Goal: Transaction & Acquisition: Purchase product/service

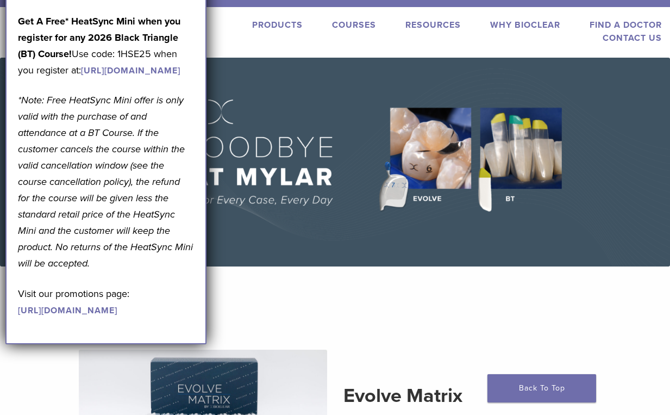
scroll to position [16, 0]
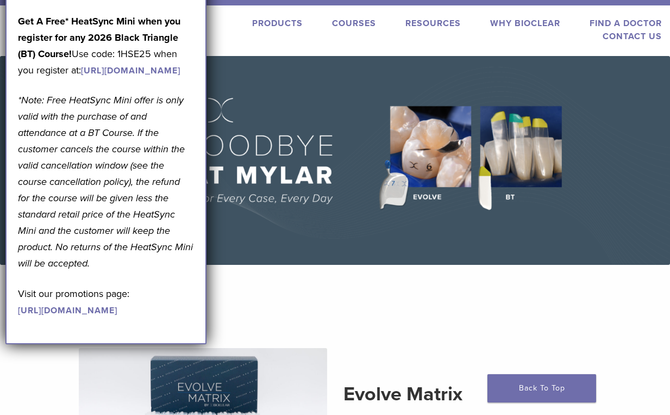
click at [312, 317] on section "Evolve Matrix The Next Evolution in Posterior Matrices Learn More" at bounding box center [335, 411] width 686 height 266
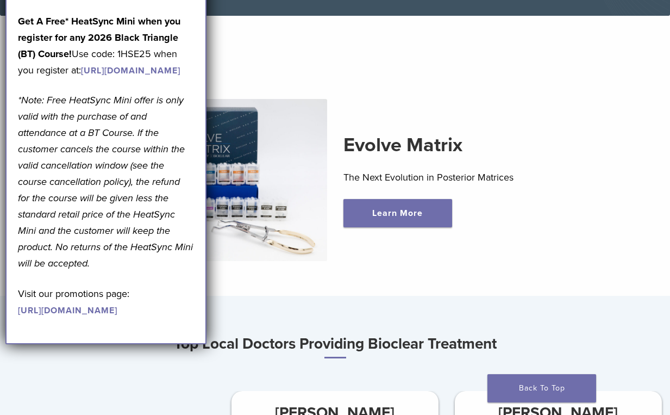
scroll to position [268, 0]
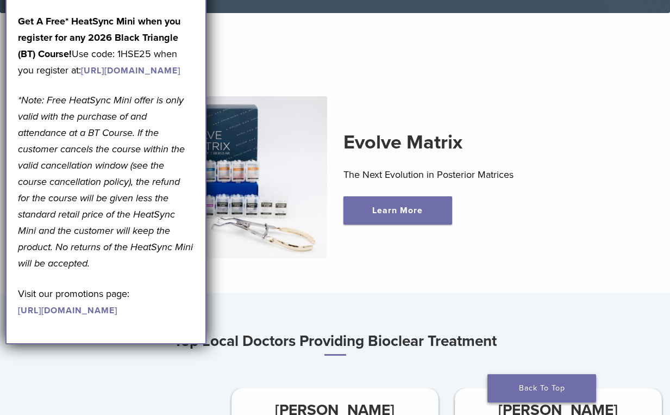
click at [517, 395] on link "Back To Top" at bounding box center [541, 388] width 109 height 28
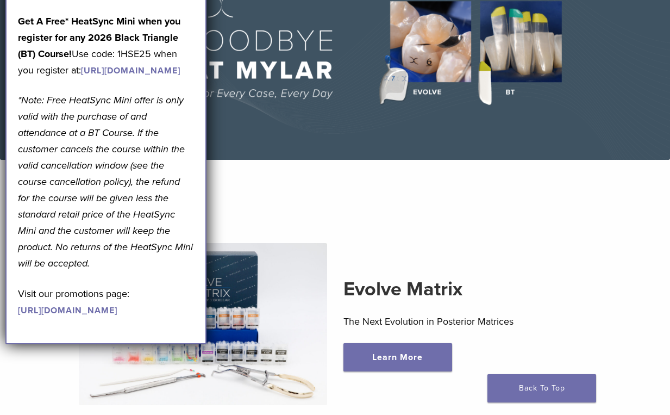
scroll to position [120, 0]
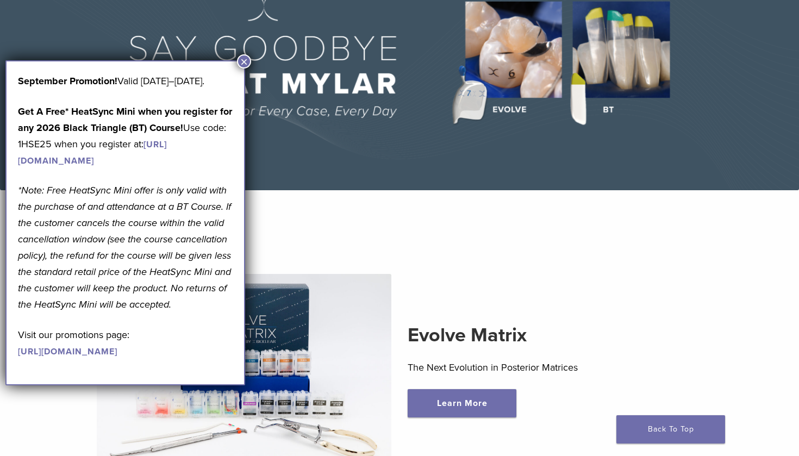
click at [246, 67] on button "×" at bounding box center [244, 61] width 14 height 14
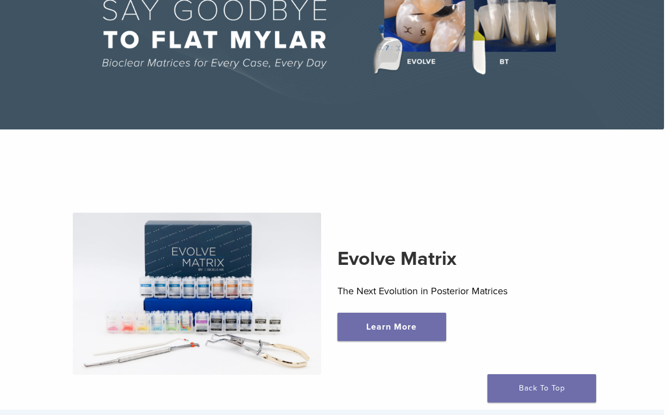
scroll to position [154, 6]
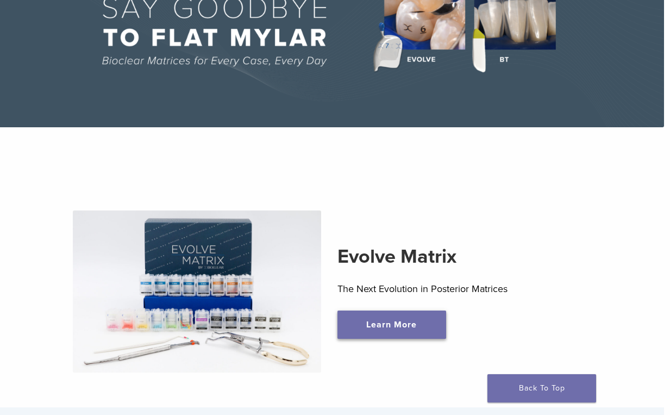
click at [355, 323] on link "Learn More" at bounding box center [391, 324] width 109 height 28
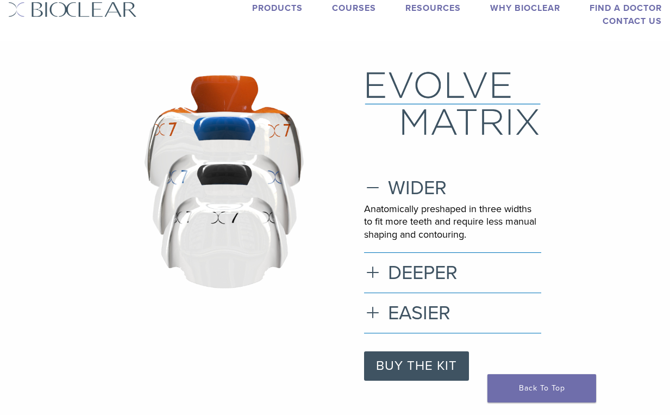
scroll to position [39, 1]
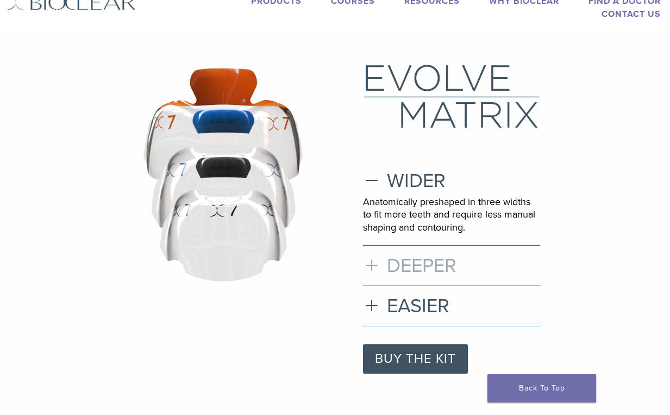
click at [376, 266] on h3 "DEEPER" at bounding box center [451, 265] width 177 height 23
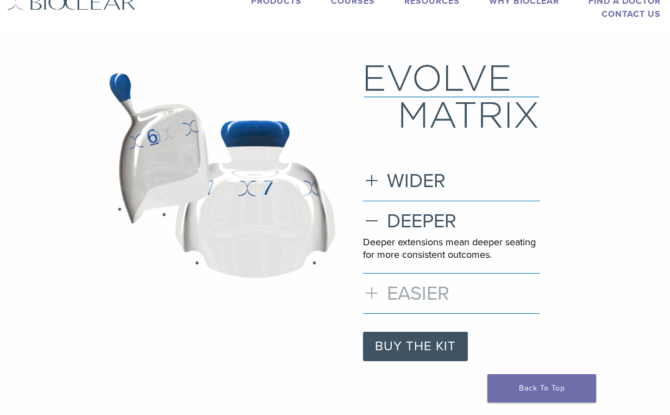
click at [382, 292] on h3 "EASIER" at bounding box center [451, 292] width 177 height 23
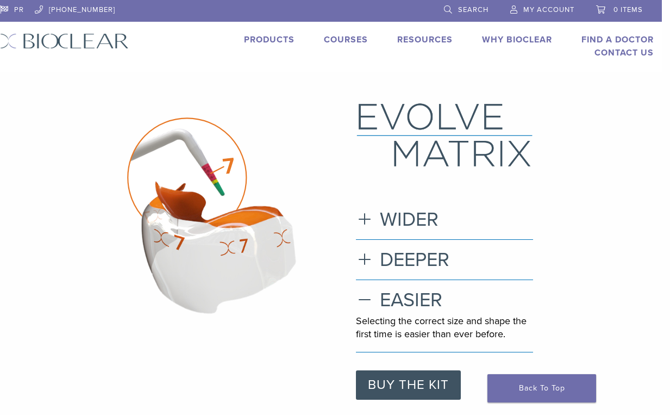
scroll to position [0, 8]
click at [399, 376] on link "BUY THE KIT" at bounding box center [408, 384] width 105 height 29
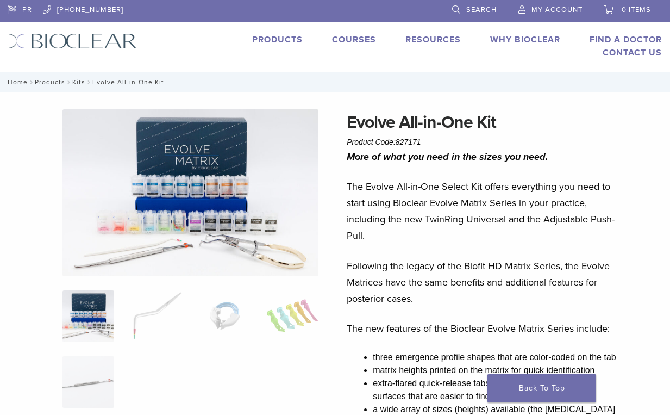
click at [572, 5] on link "My Account" at bounding box center [550, 8] width 64 height 16
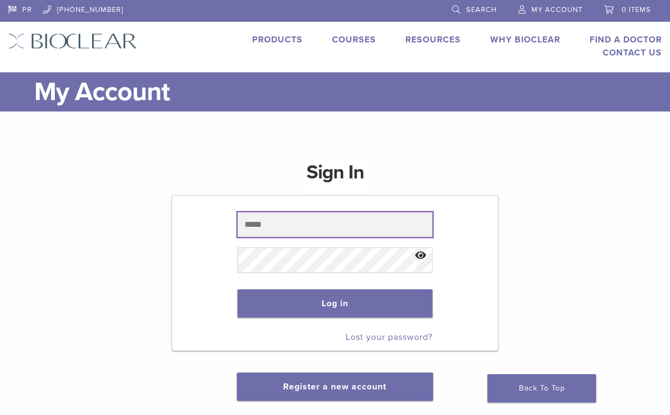
type input "**********"
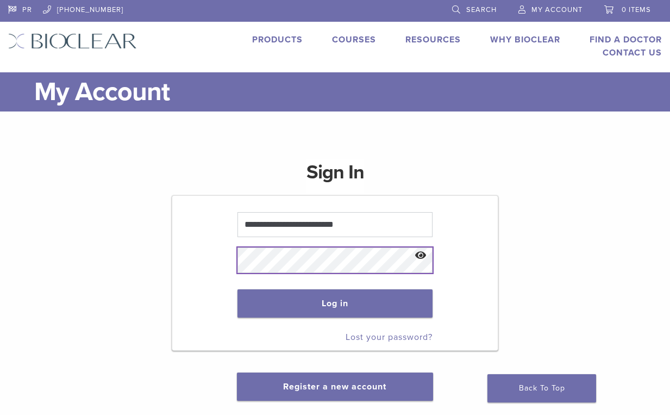
click at [335, 304] on button "Log in" at bounding box center [335, 303] width 196 height 28
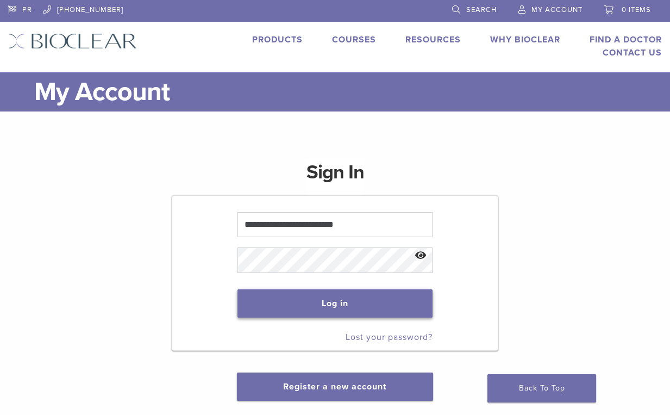
click at [380, 307] on button "Log in" at bounding box center [335, 303] width 196 height 28
click at [538, 244] on div "**********" at bounding box center [335, 273] width 654 height 254
